Goal: Task Accomplishment & Management: Use online tool/utility

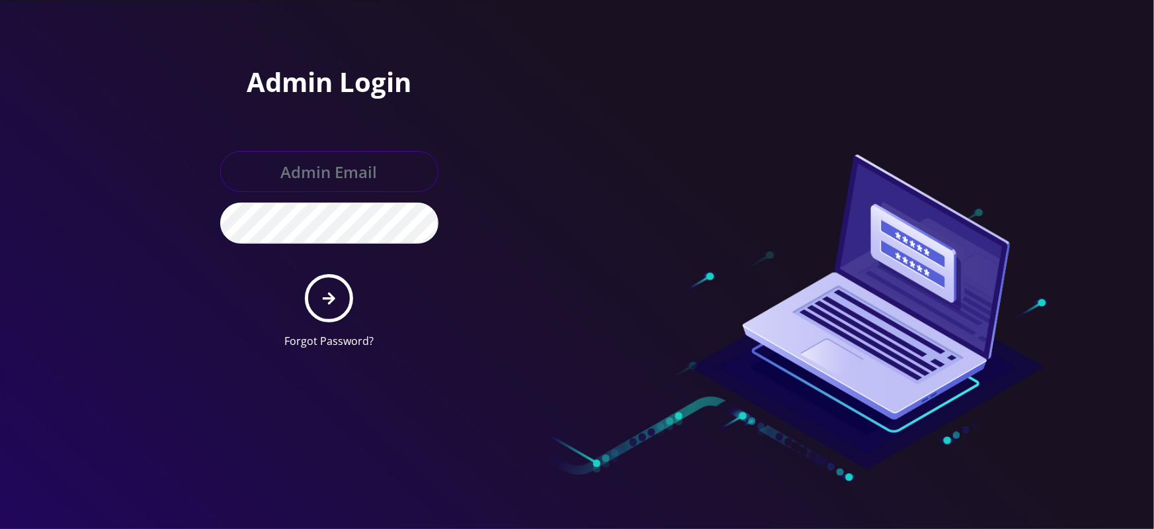
type input "[EMAIL_ADDRESS][DOMAIN_NAME]"
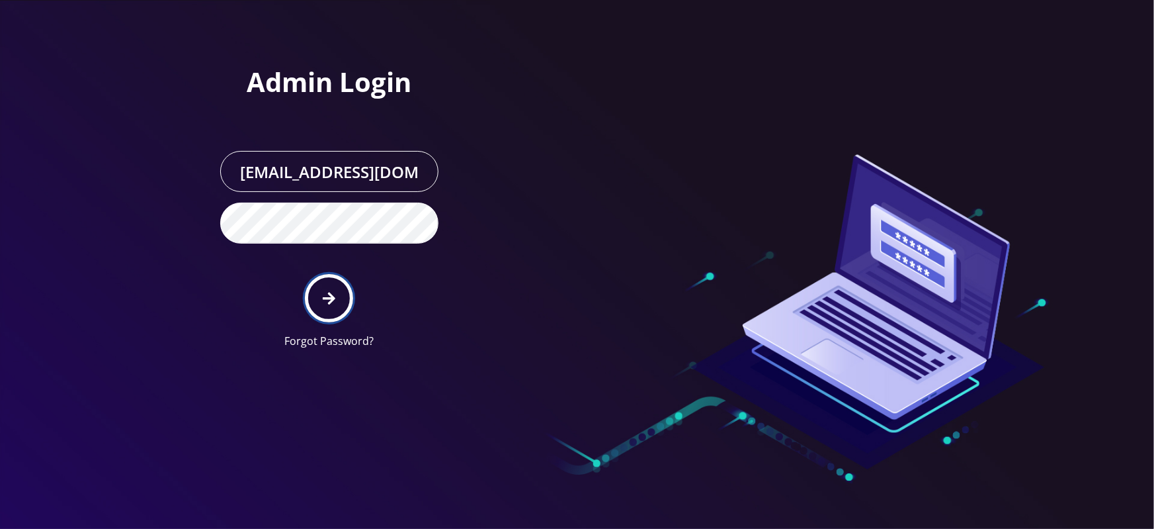
click at [329, 293] on icon "submit" at bounding box center [329, 298] width 13 height 13
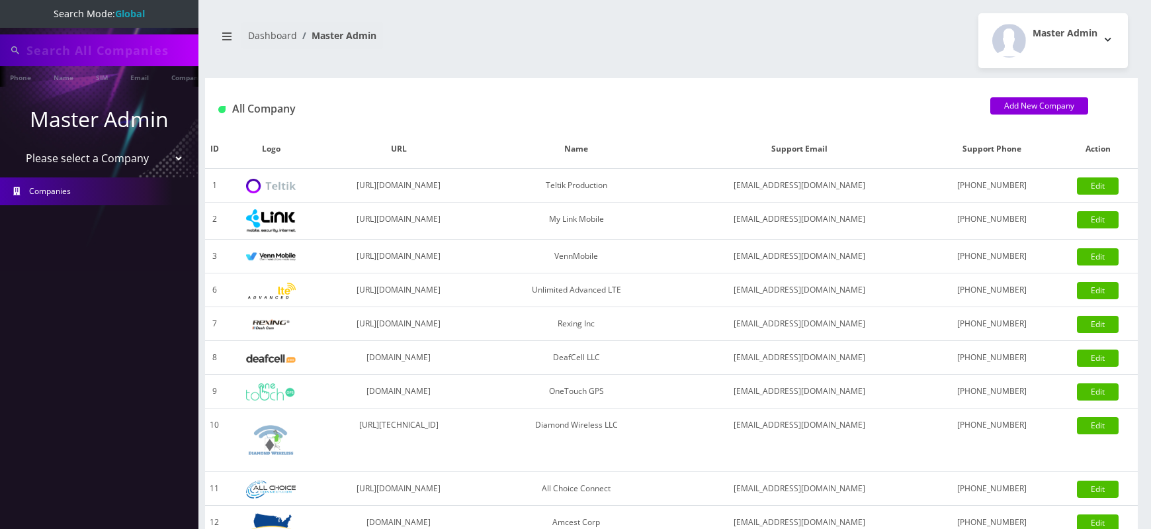
select select "1"
click at [15, 146] on select "Please select a Company Teltik Production My Link Mobile VennMobile Unlimited A…" at bounding box center [99, 158] width 169 height 25
type input "7422"
click at [15, 147] on select "Please select a Company Teltik Production My Link Mobile VennMobile Unlimited A…" at bounding box center [99, 159] width 169 height 25
select select "2"
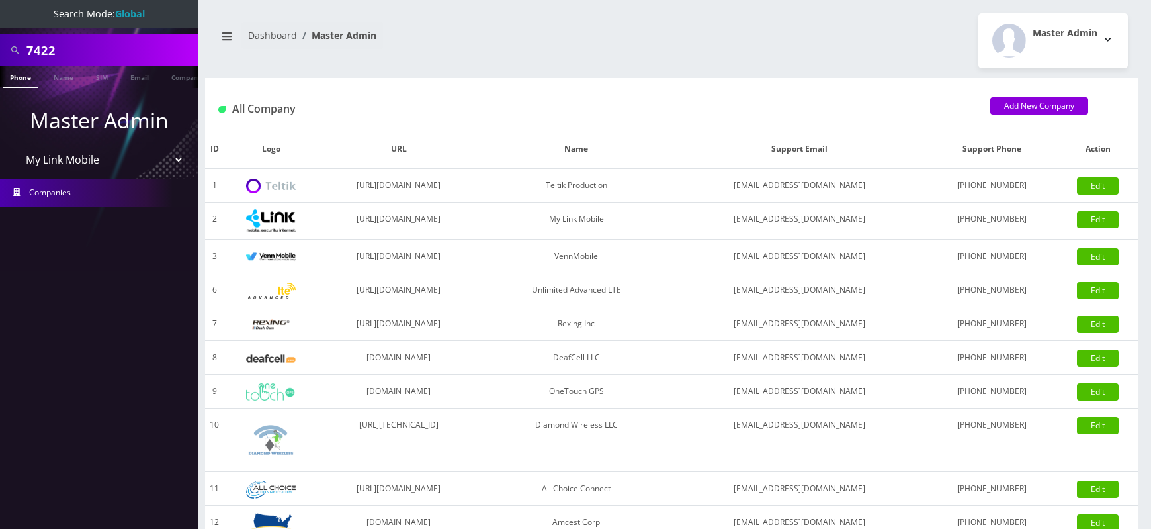
click at [15, 147] on select "Please select a Company Teltik Production My Link Mobile VennMobile Unlimited A…" at bounding box center [99, 159] width 169 height 25
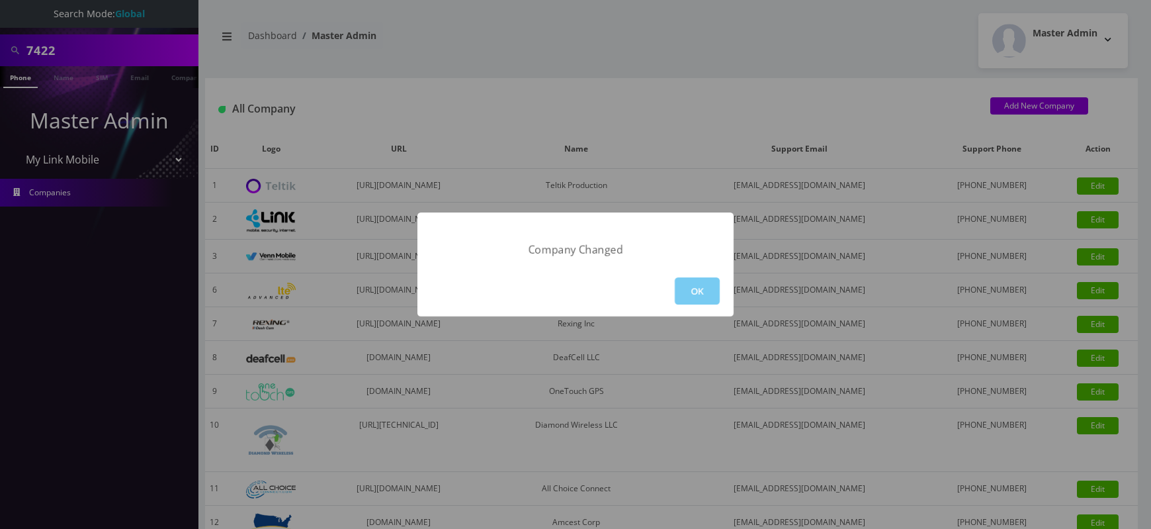
click at [696, 292] on button "OK" at bounding box center [697, 290] width 45 height 27
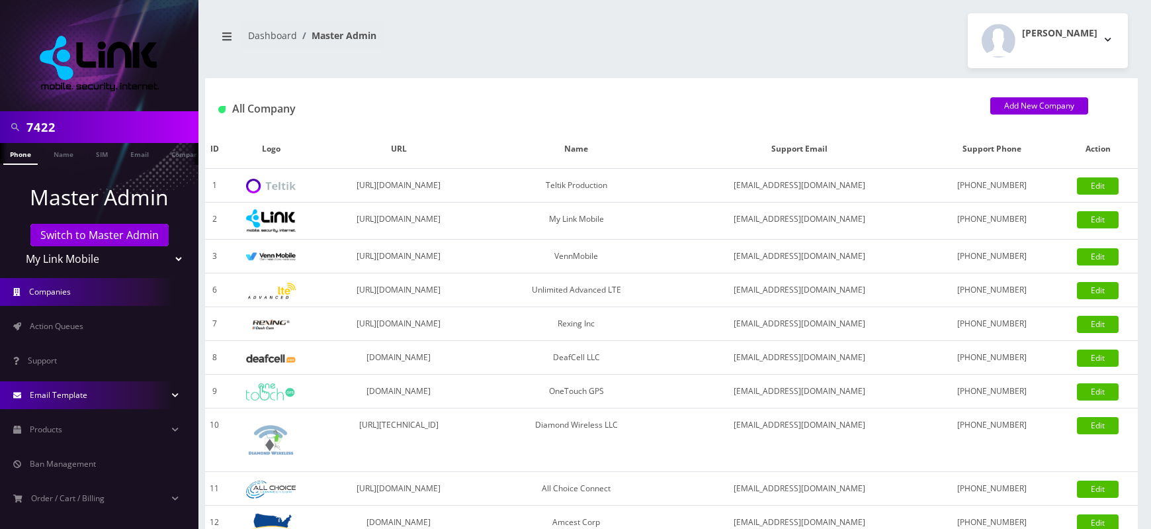
scroll to position [113, 0]
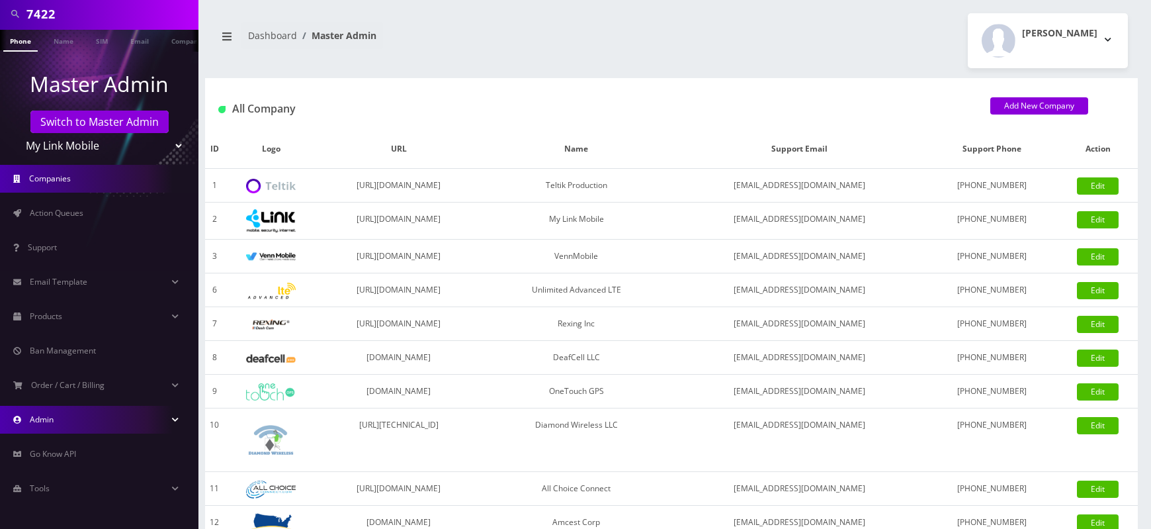
click at [59, 415] on link "Admin" at bounding box center [99, 420] width 198 height 28
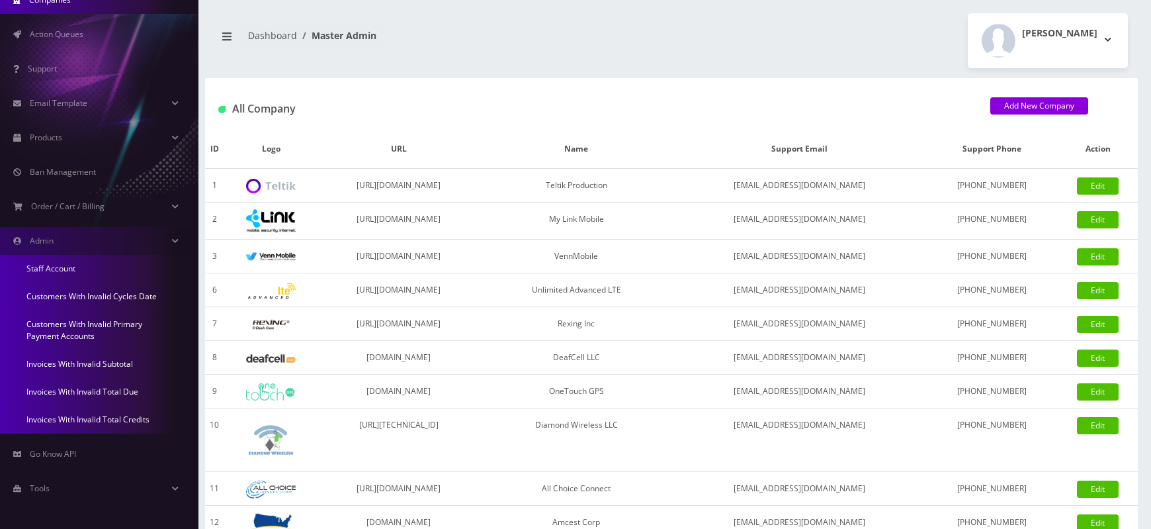
click at [64, 365] on link "Invoices With Invalid Subtotal" at bounding box center [99, 364] width 198 height 28
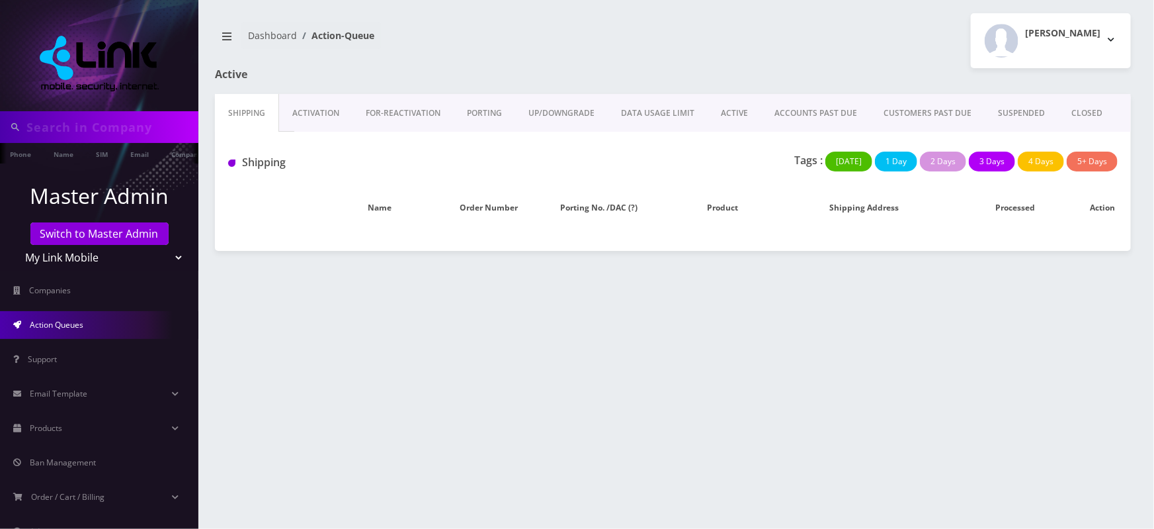
type input "7422"
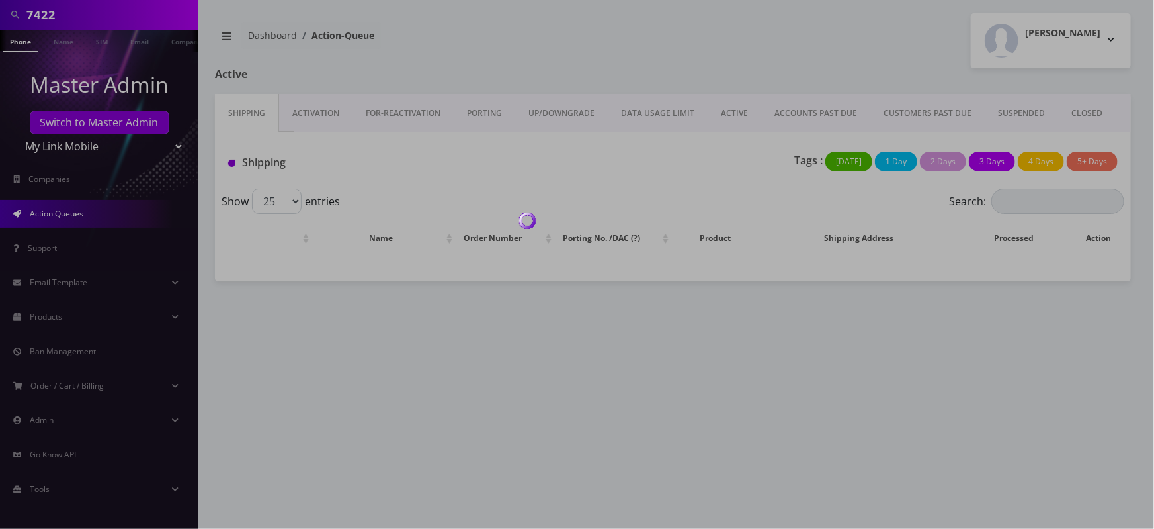
click at [92, 407] on div at bounding box center [577, 264] width 1154 height 529
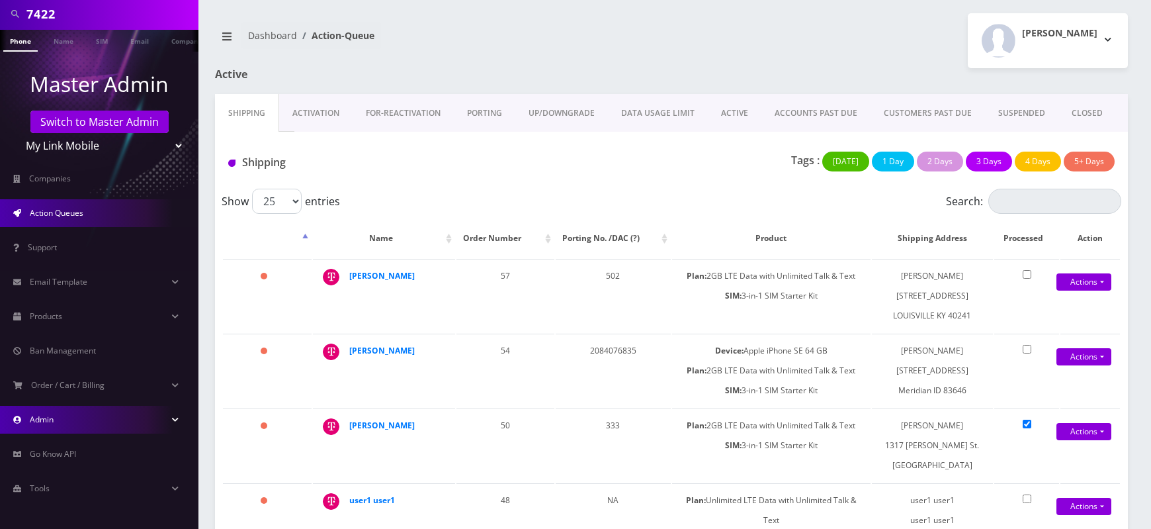
click at [93, 412] on link "Admin" at bounding box center [99, 420] width 198 height 28
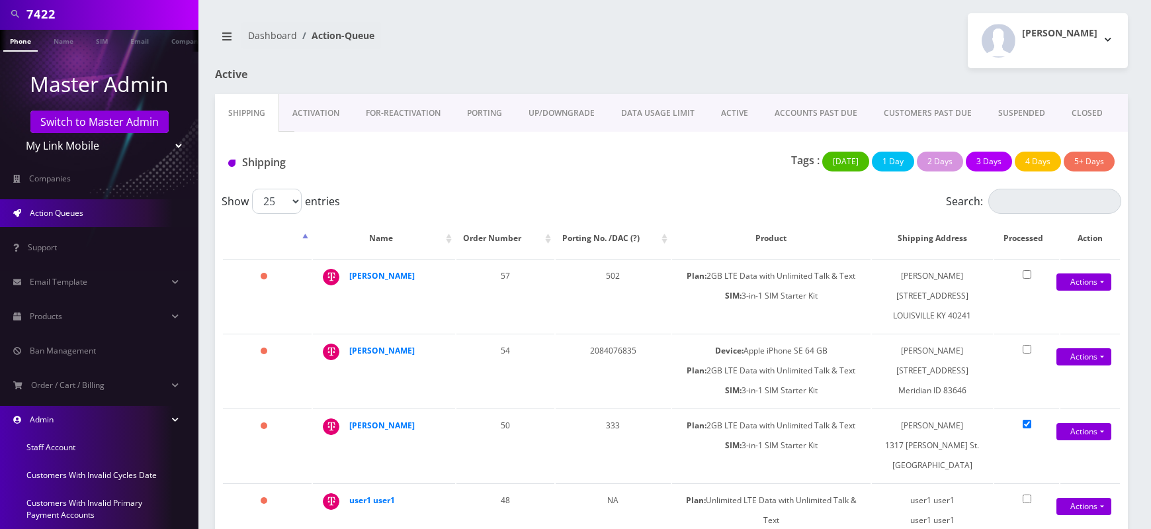
scroll to position [292, 0]
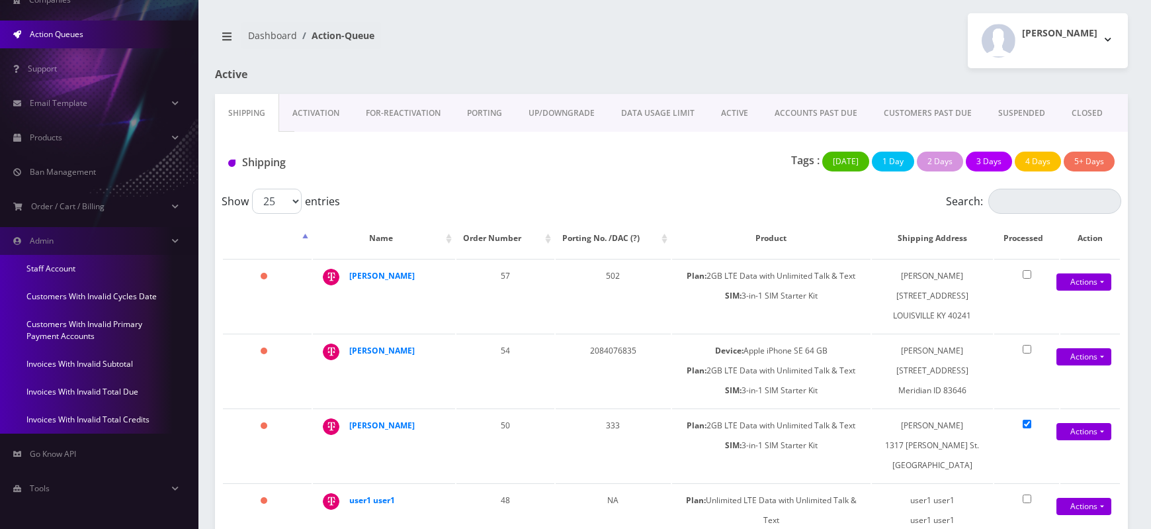
click at [58, 389] on link "Invoices With Invalid Total Due" at bounding box center [99, 392] width 198 height 28
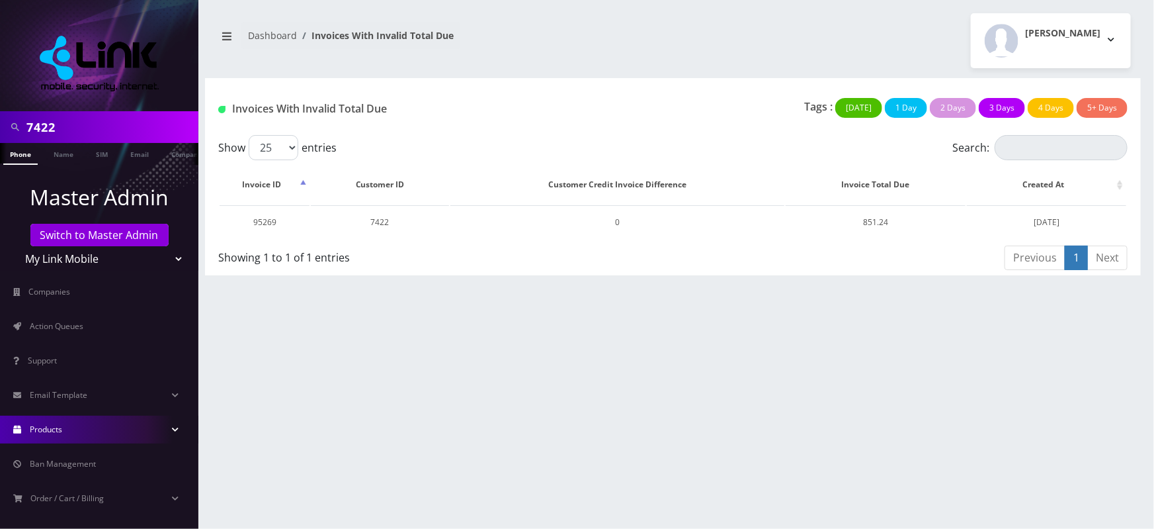
scroll to position [113, 0]
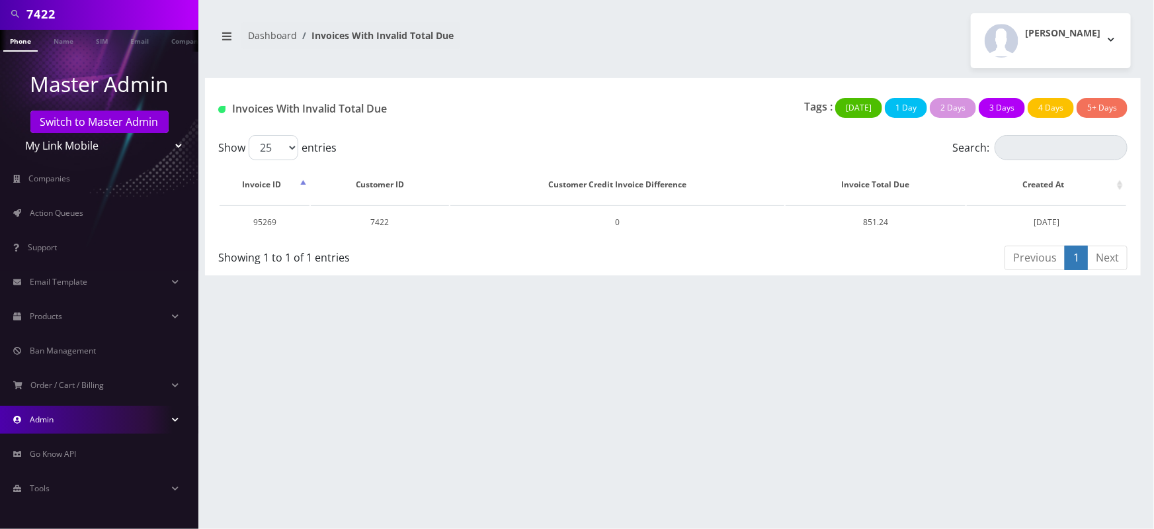
click at [104, 416] on link "Admin" at bounding box center [99, 420] width 198 height 28
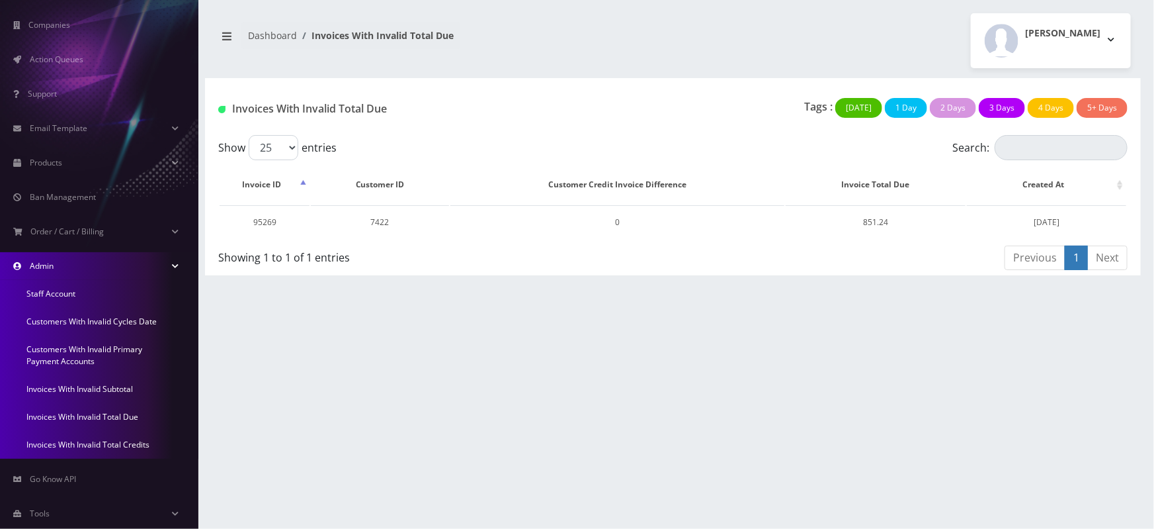
scroll to position [279, 0]
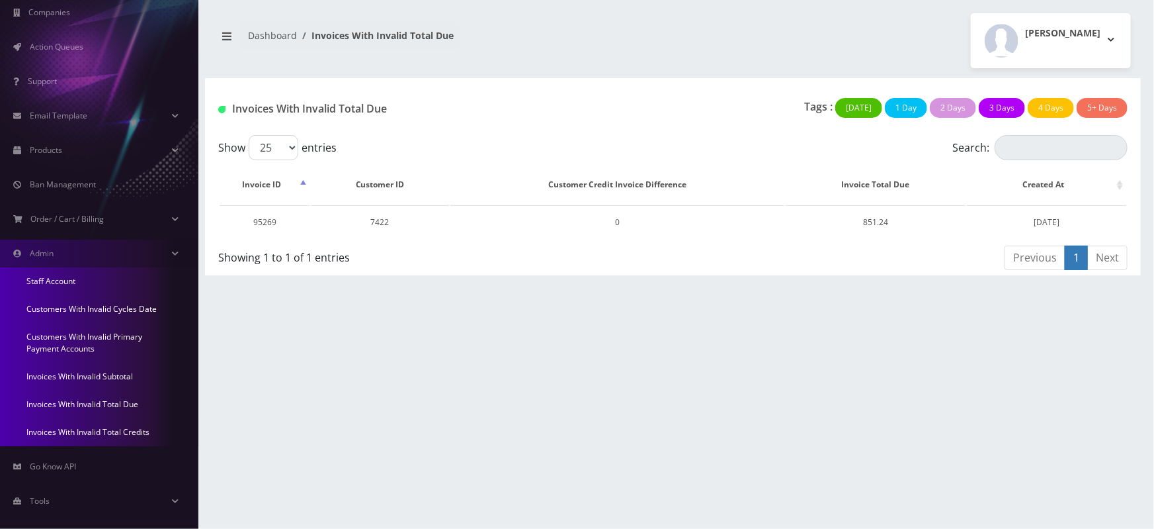
click at [83, 430] on link "Invoices With Invalid Total Credits" at bounding box center [99, 432] width 198 height 28
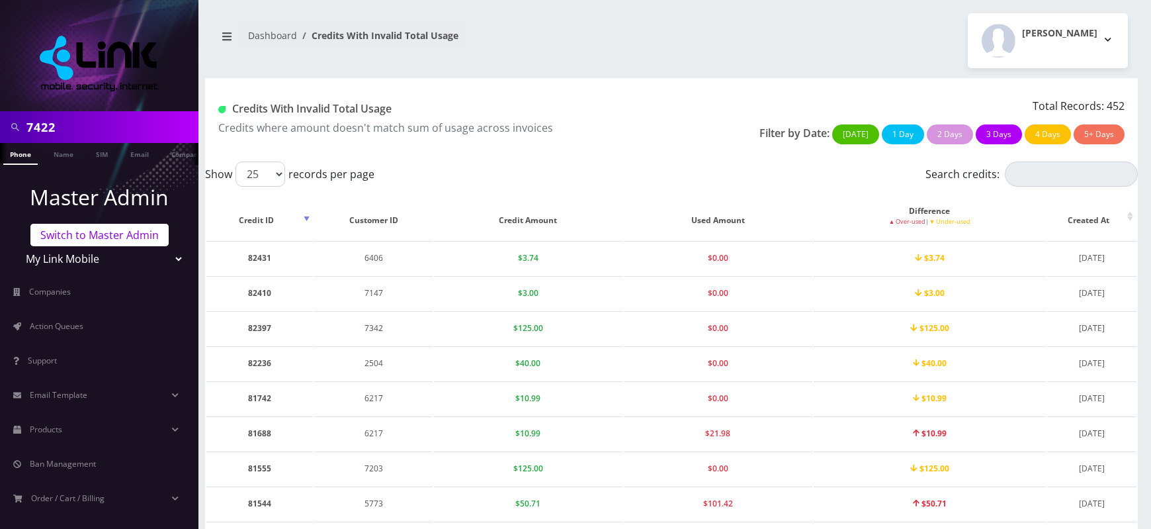
click at [108, 236] on link "Switch to Master Admin" at bounding box center [99, 235] width 138 height 22
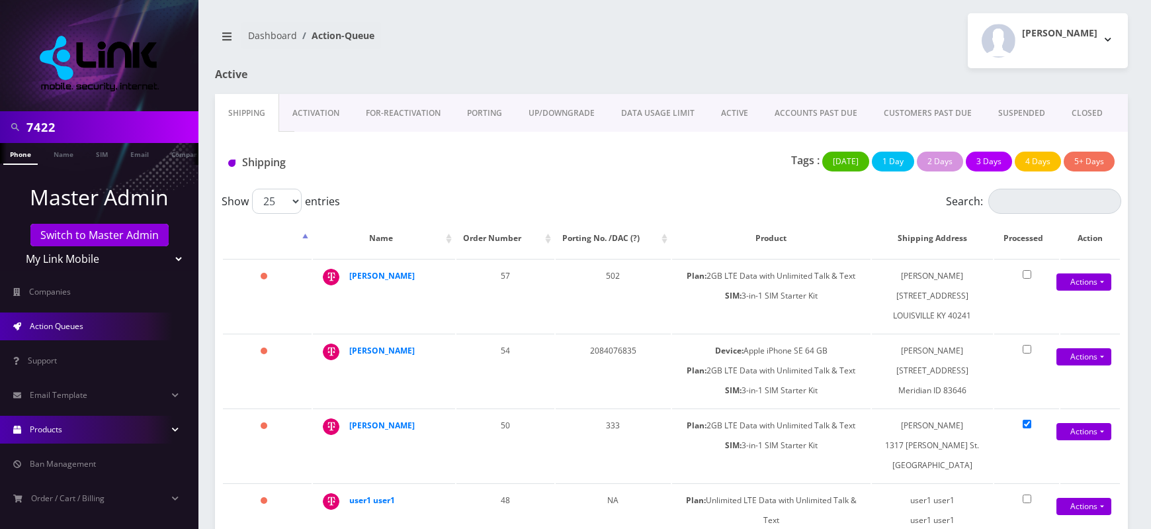
scroll to position [113, 0]
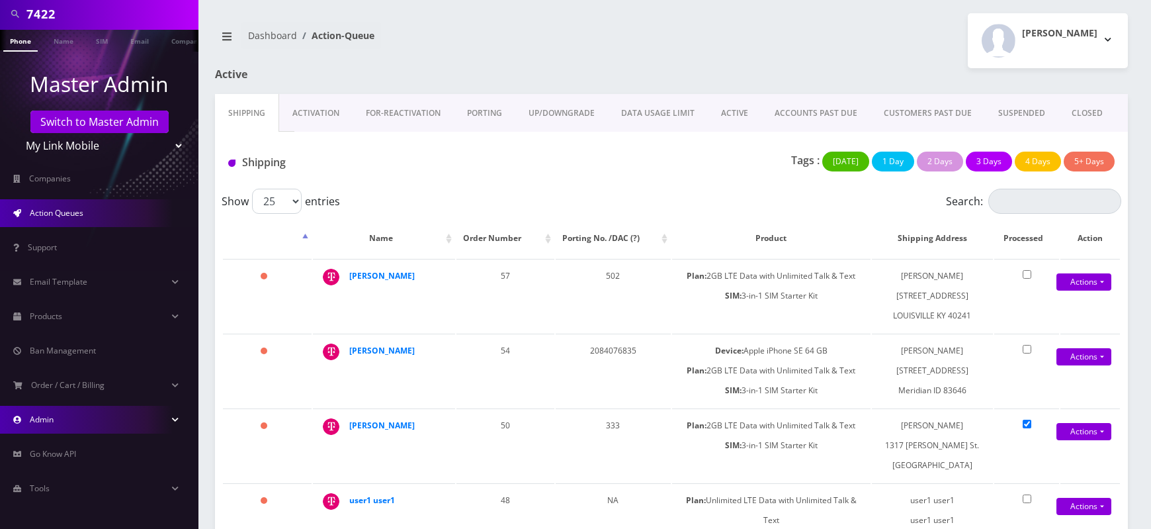
click at [101, 413] on link "Admin" at bounding box center [99, 420] width 198 height 28
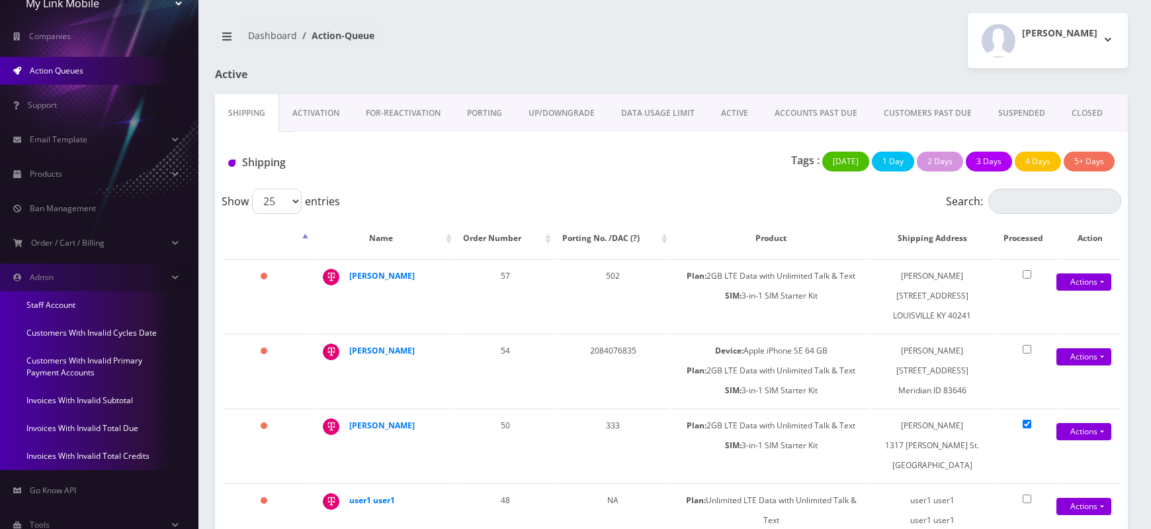
scroll to position [258, 0]
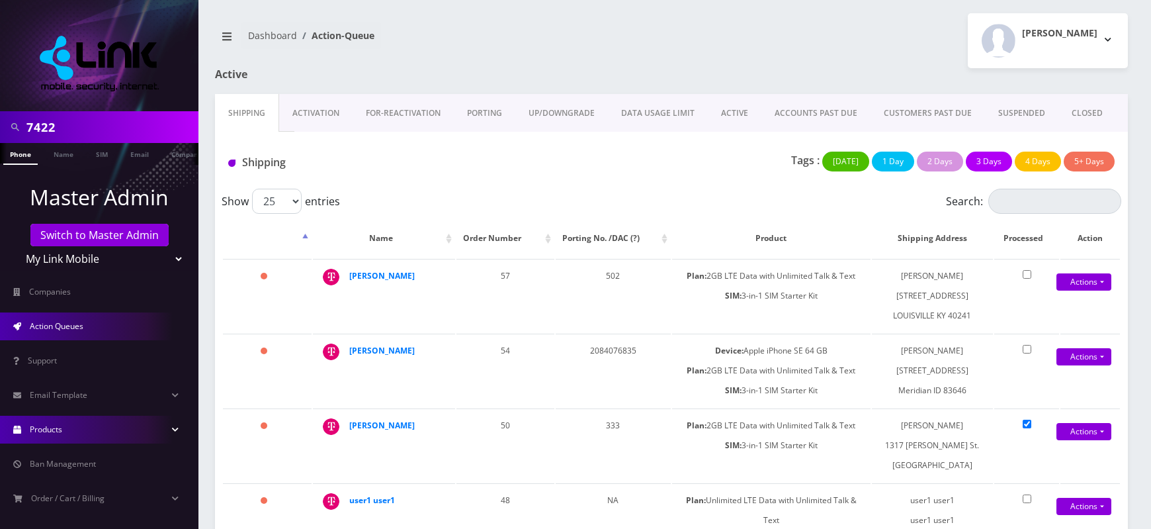
scroll to position [113, 0]
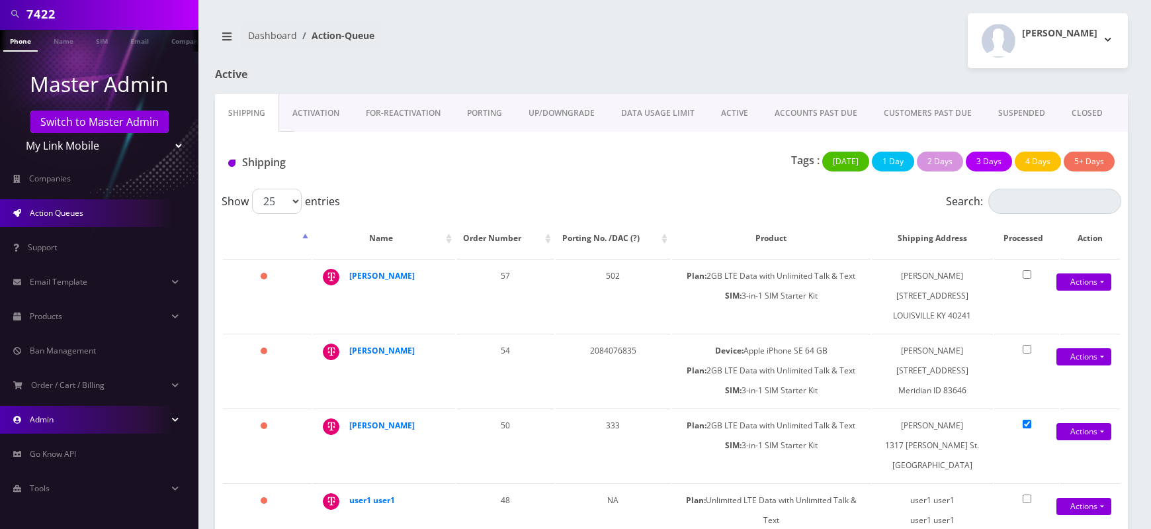
click at [92, 420] on link "Admin" at bounding box center [99, 420] width 198 height 28
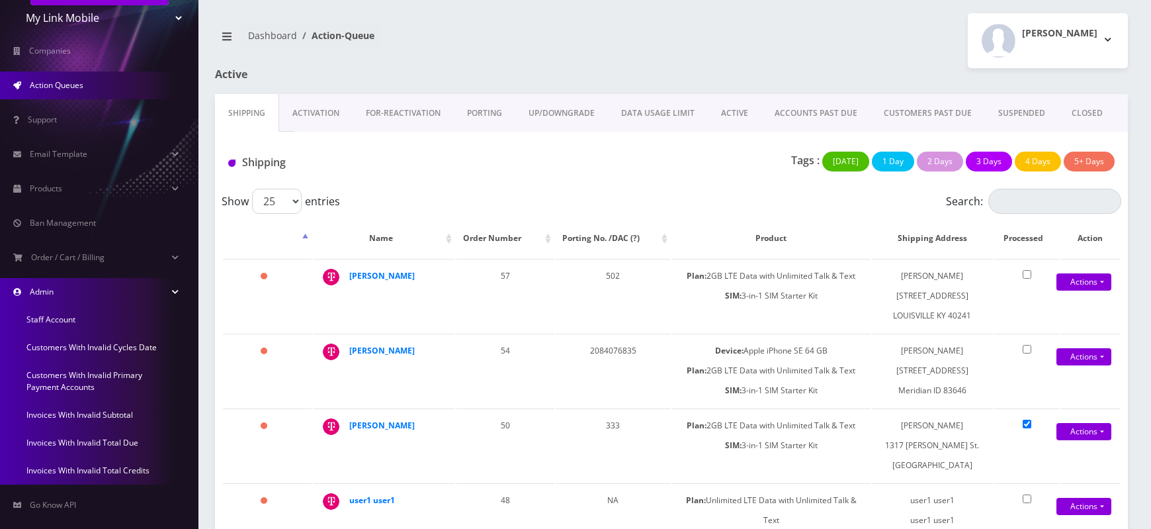
scroll to position [292, 0]
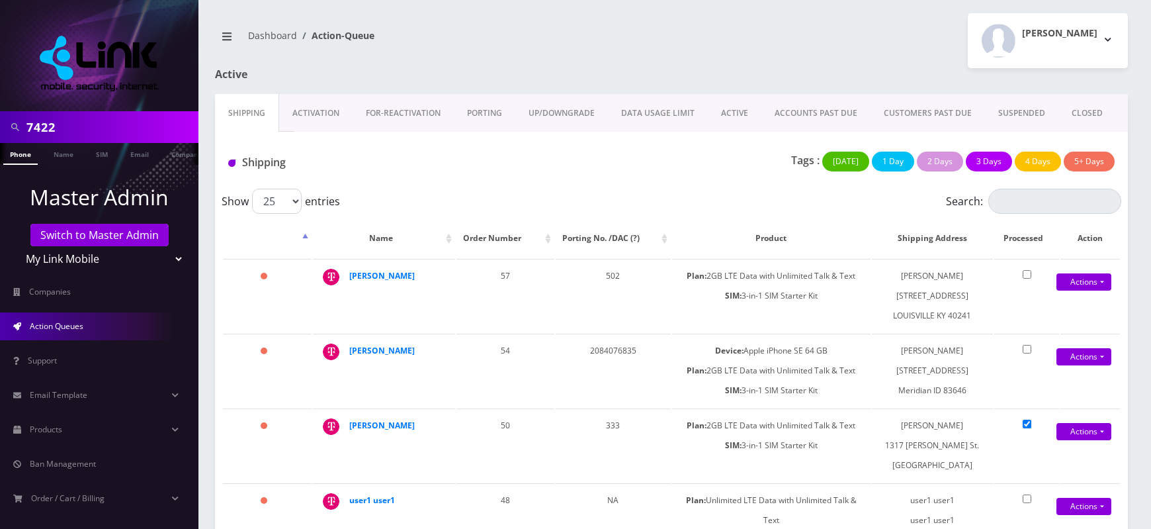
scroll to position [113, 0]
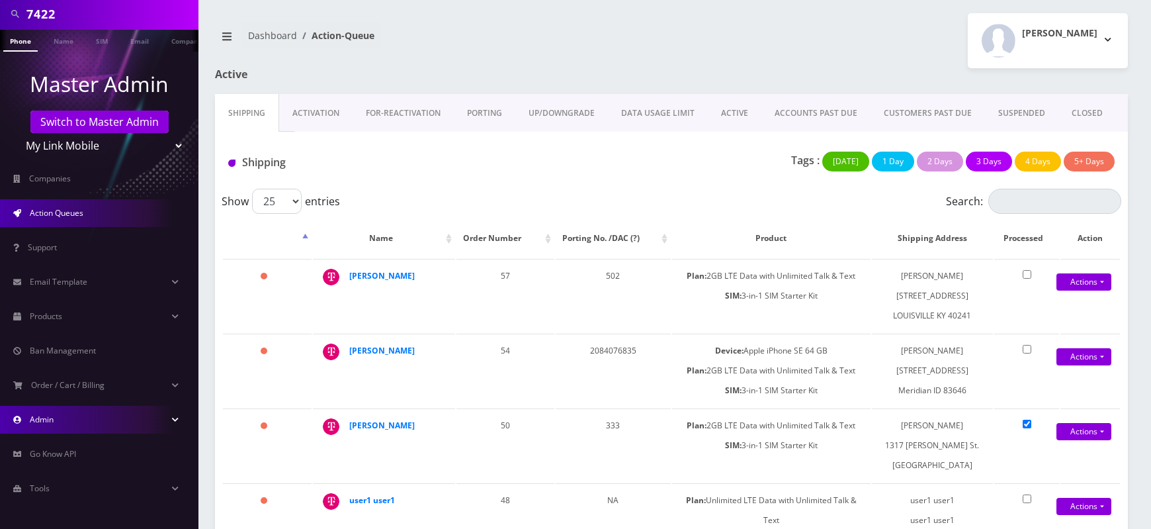
click at [84, 415] on link "Admin" at bounding box center [99, 420] width 198 height 28
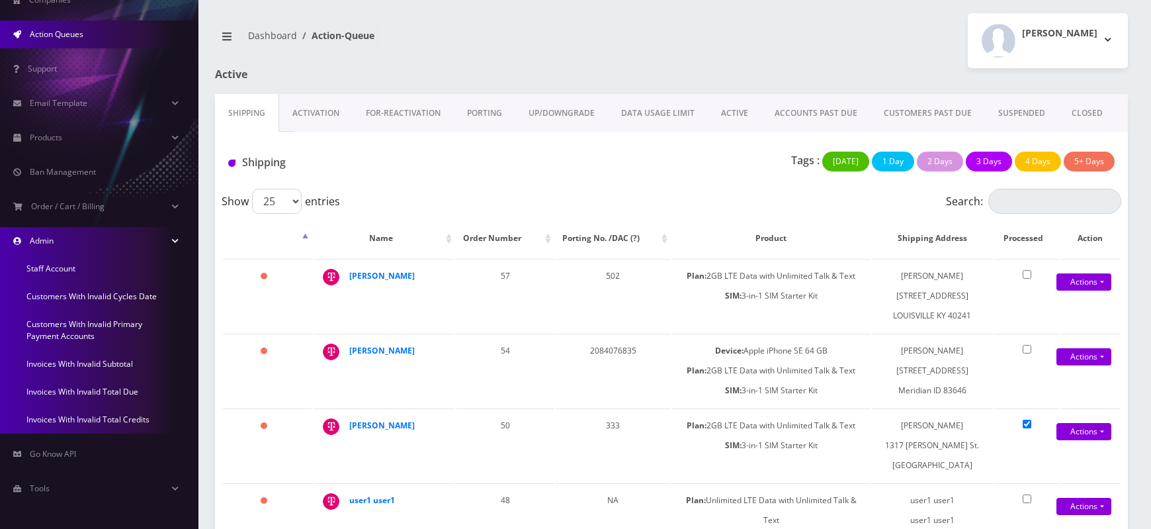
scroll to position [0, 0]
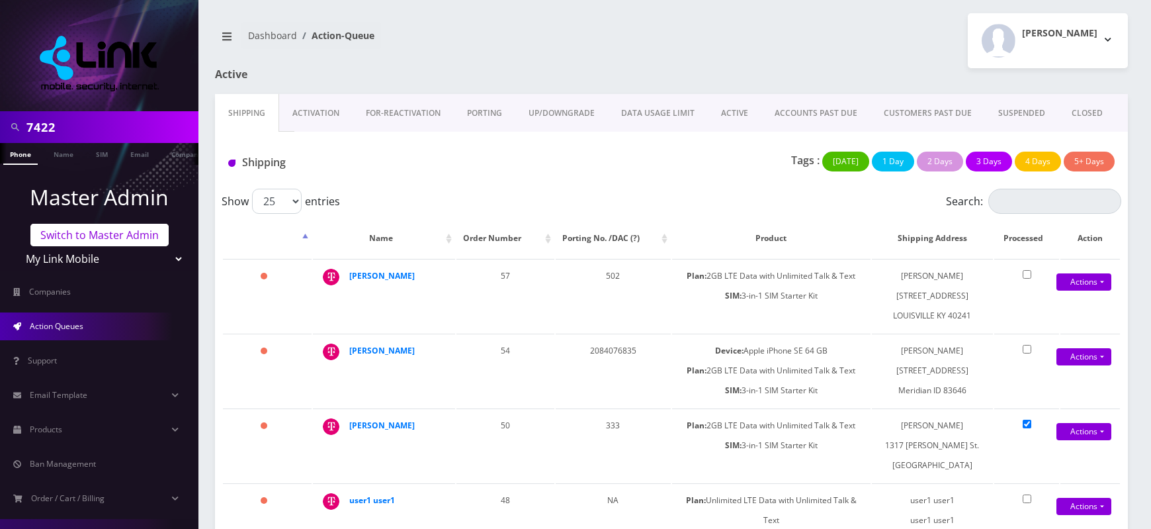
click at [120, 228] on link "Switch to Master Admin" at bounding box center [99, 235] width 138 height 22
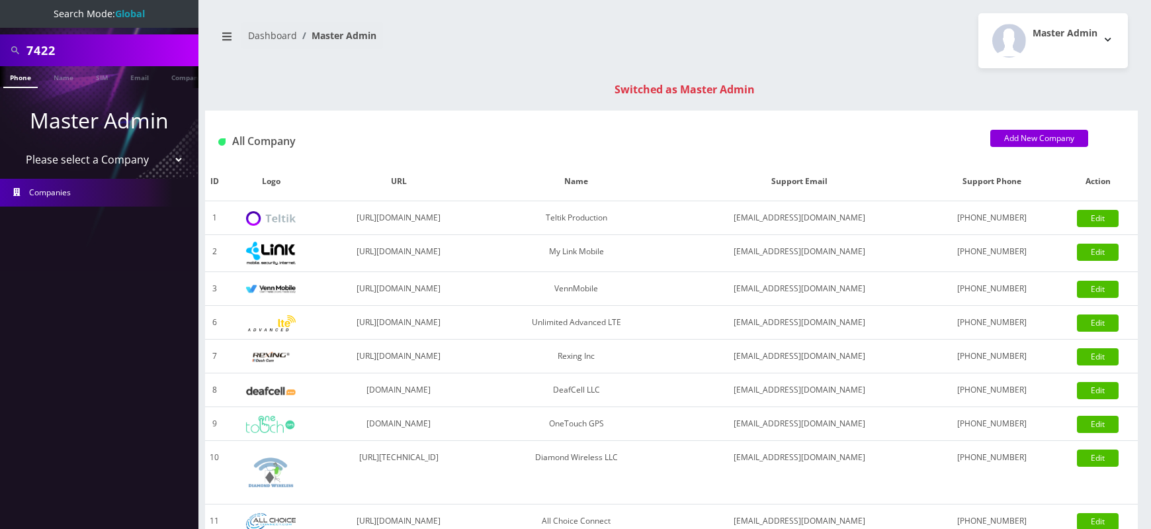
select select "1"
click at [15, 147] on select "Please select a Company Teltik Production My Link Mobile VennMobile Unlimited A…" at bounding box center [99, 159] width 169 height 25
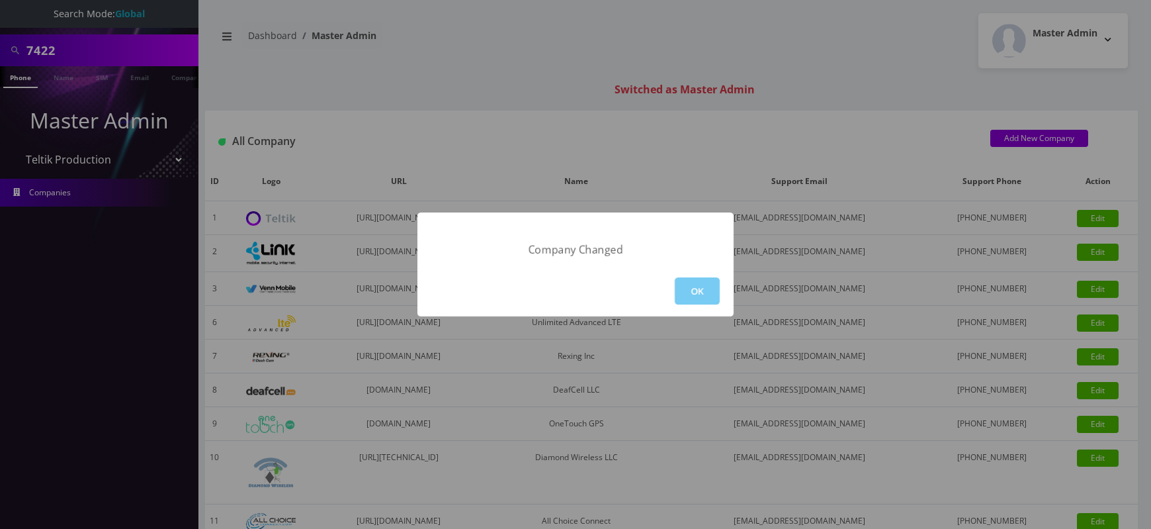
click at [680, 282] on button "OK" at bounding box center [697, 290] width 45 height 27
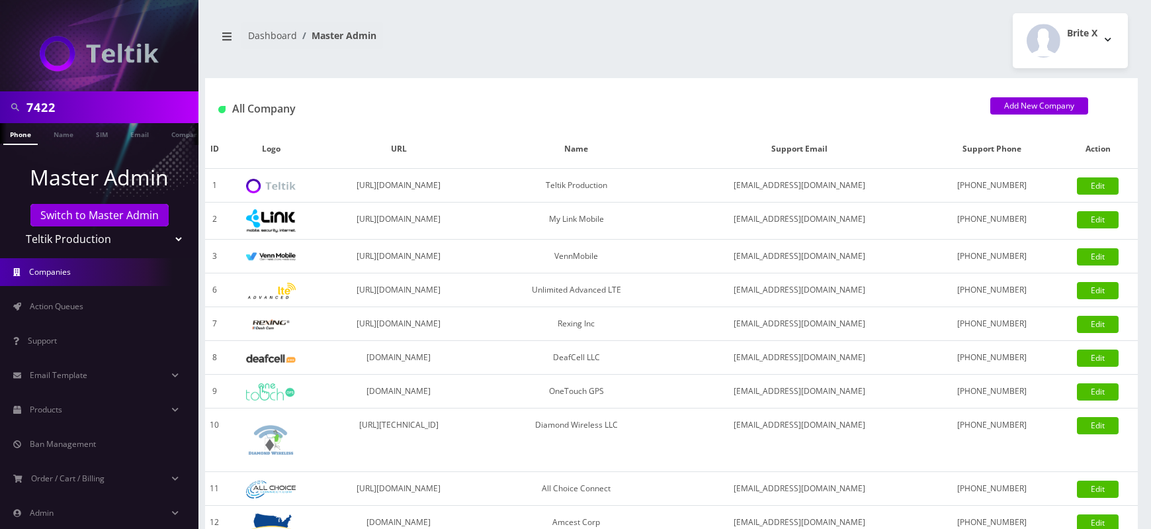
scroll to position [93, 0]
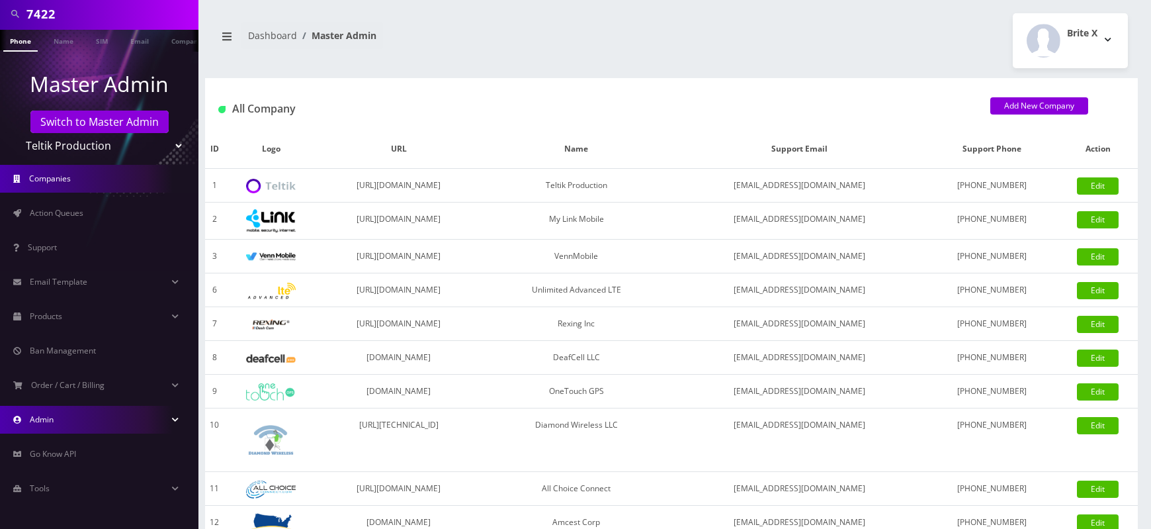
click at [99, 417] on link "Admin" at bounding box center [99, 420] width 198 height 28
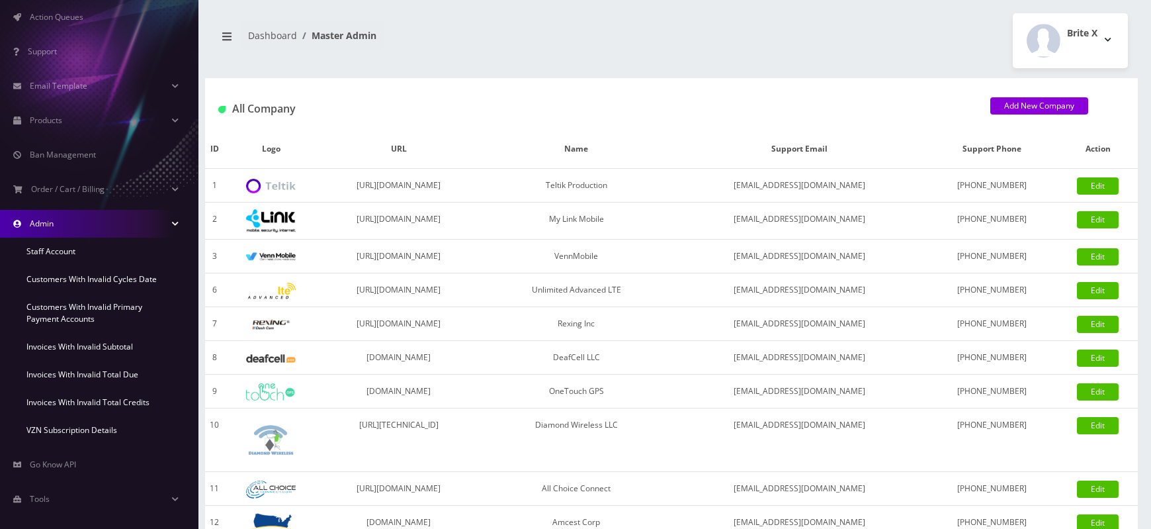
scroll to position [300, 0]
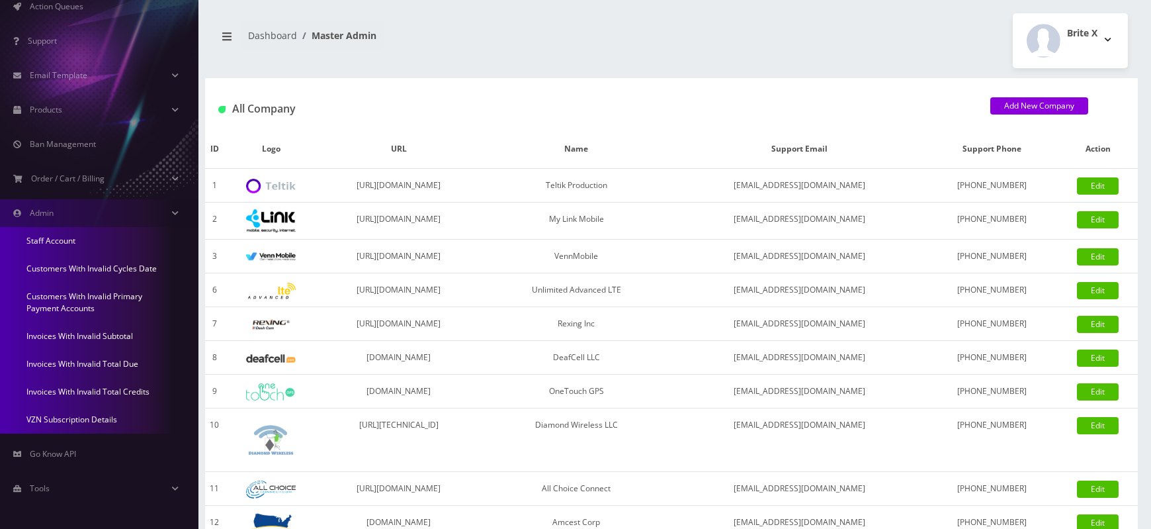
click at [91, 392] on link "Invoices With Invalid Total Credits" at bounding box center [99, 392] width 198 height 28
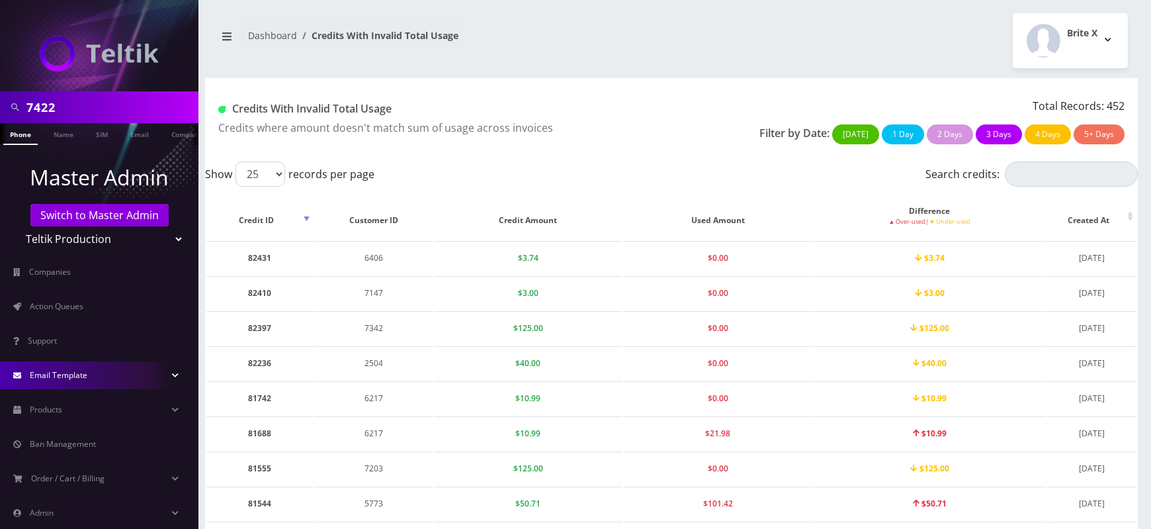
scroll to position [93, 0]
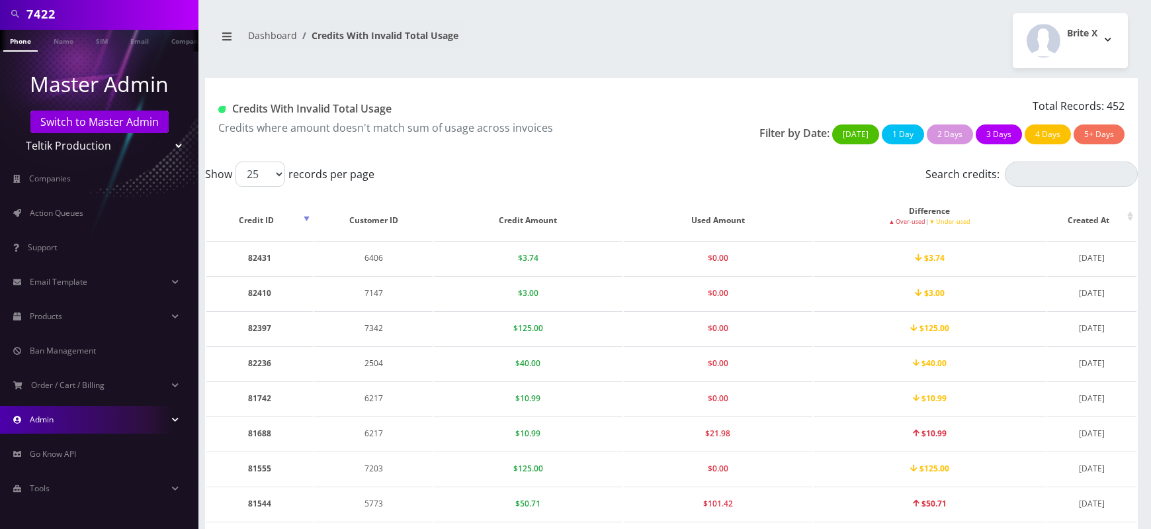
click at [87, 420] on link "Admin" at bounding box center [99, 420] width 198 height 28
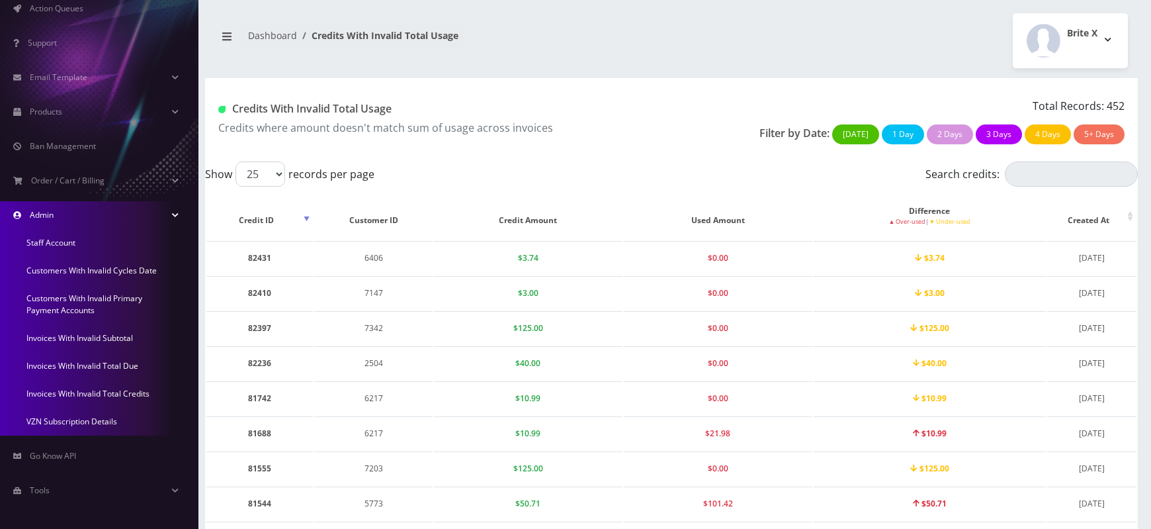
scroll to position [300, 0]
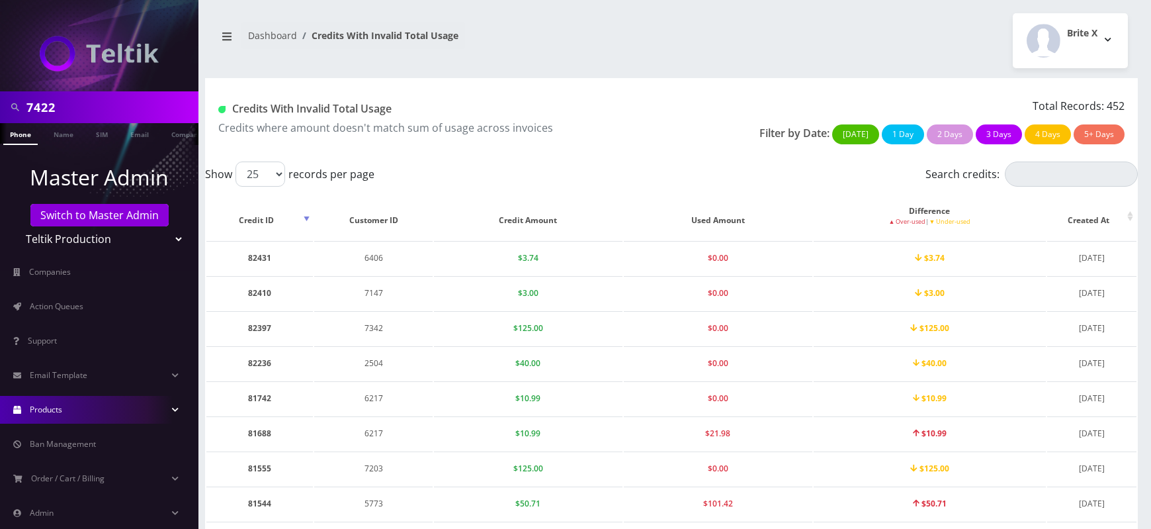
scroll to position [93, 0]
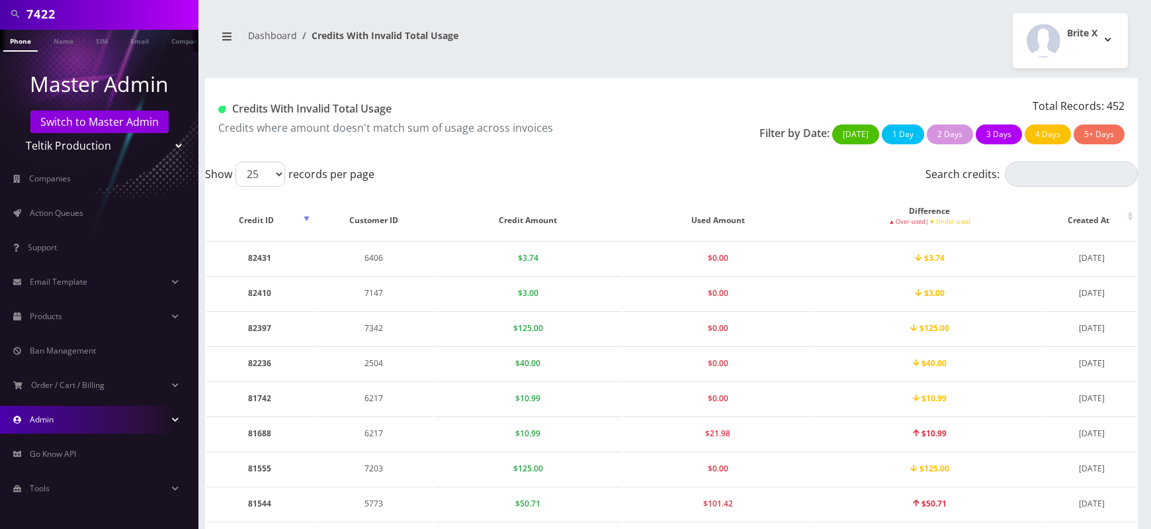
click at [85, 418] on link "Admin" at bounding box center [99, 420] width 198 height 28
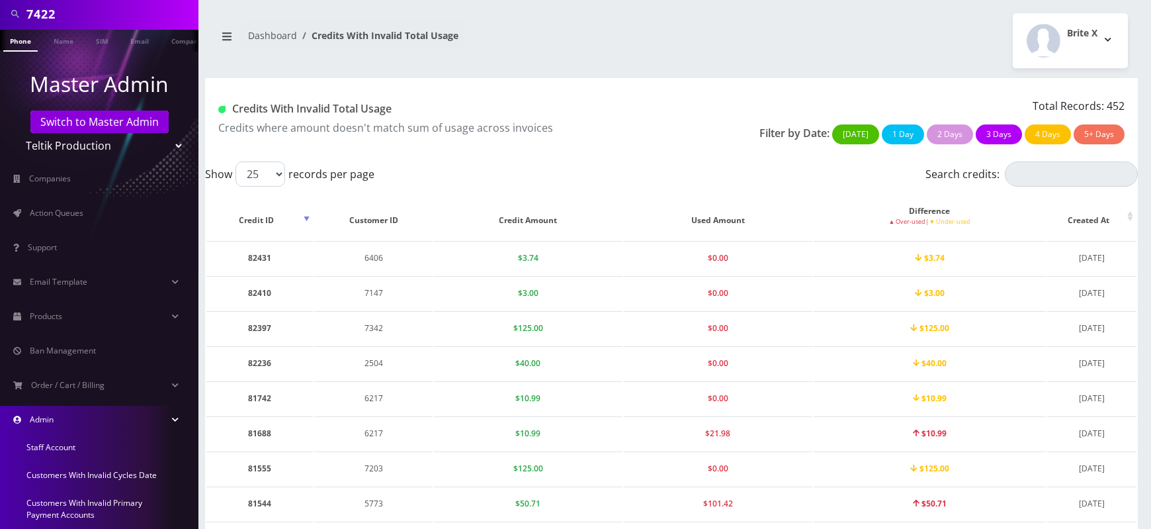
scroll to position [300, 0]
